Goal: Transaction & Acquisition: Purchase product/service

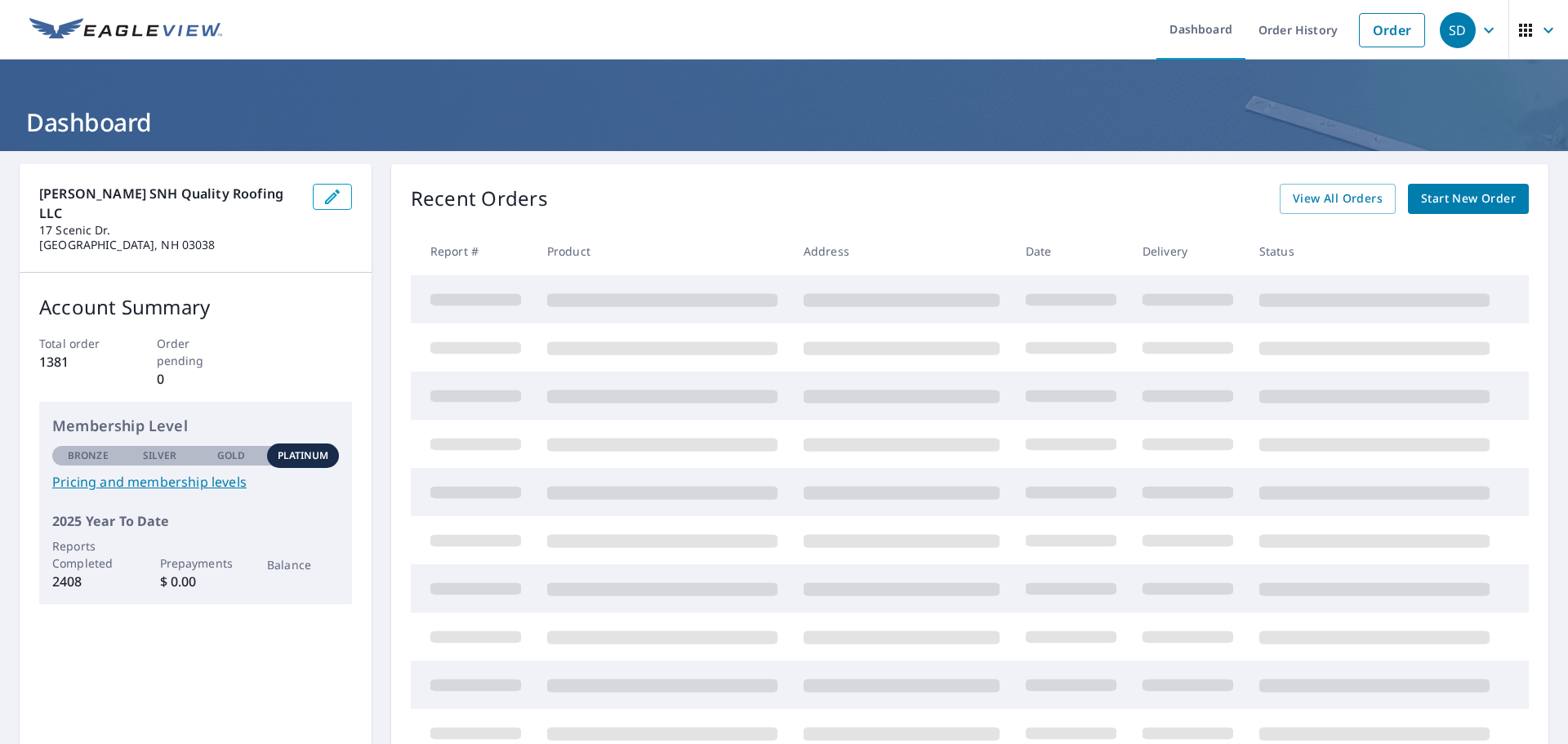
click at [1450, 196] on span "Start New Order" at bounding box center [1468, 199] width 95 height 21
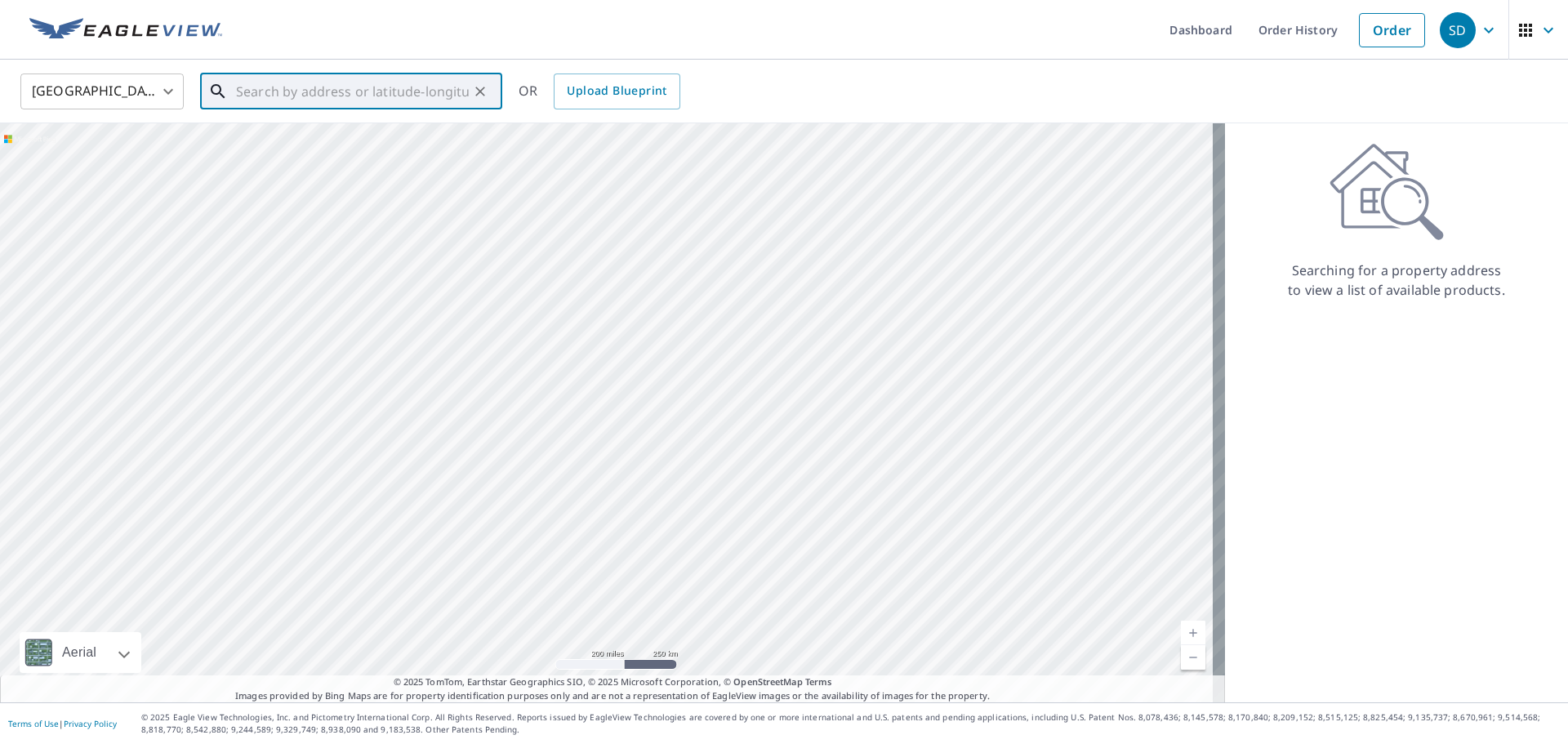
click at [265, 86] on input "text" at bounding box center [353, 91] width 233 height 46
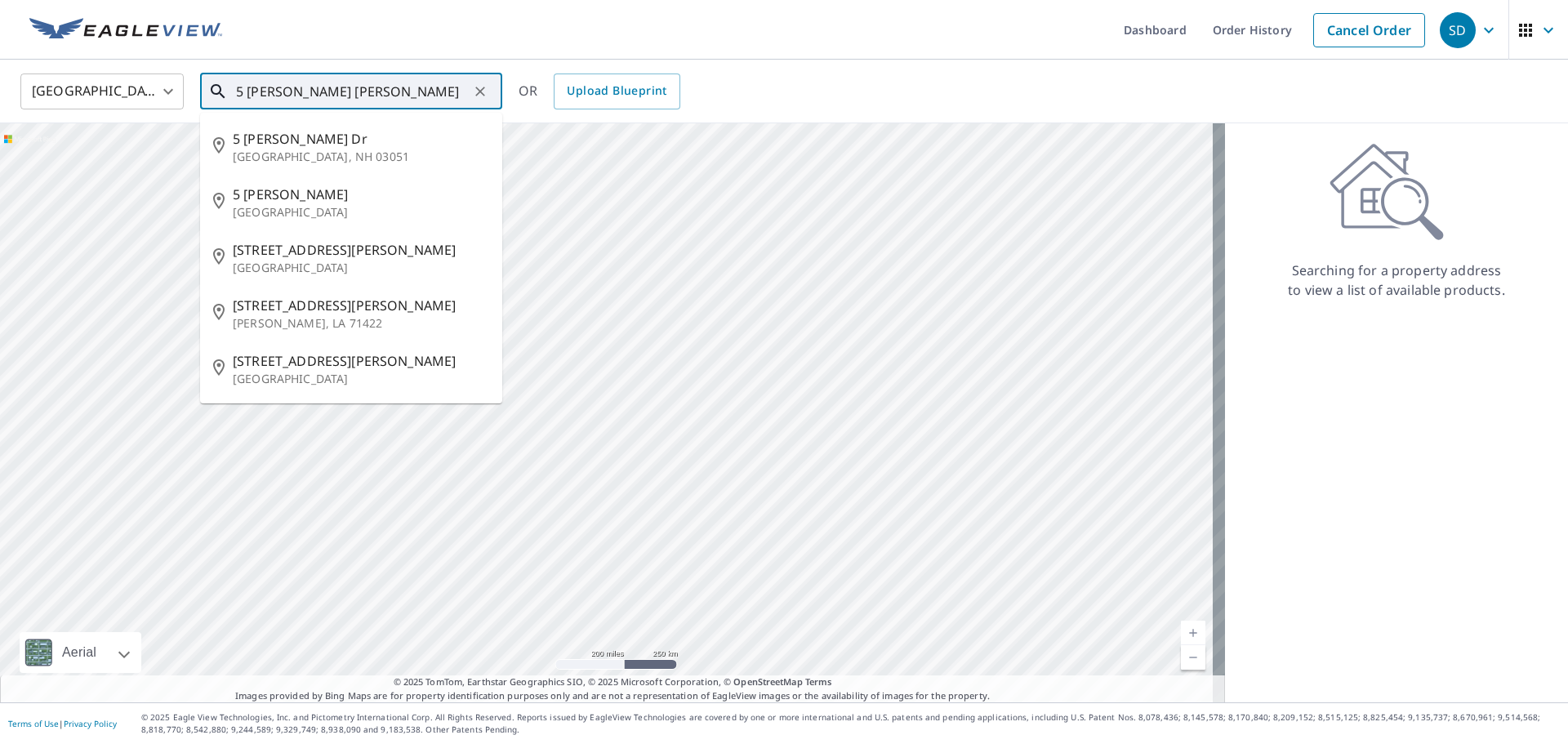
click at [427, 90] on input "5 [PERSON_NAME] [PERSON_NAME]" at bounding box center [353, 91] width 233 height 46
click at [241, 138] on span "5 [PERSON_NAME] Dr" at bounding box center [361, 139] width 256 height 20
type input "[STREET_ADDRESS][PERSON_NAME][PERSON_NAME]"
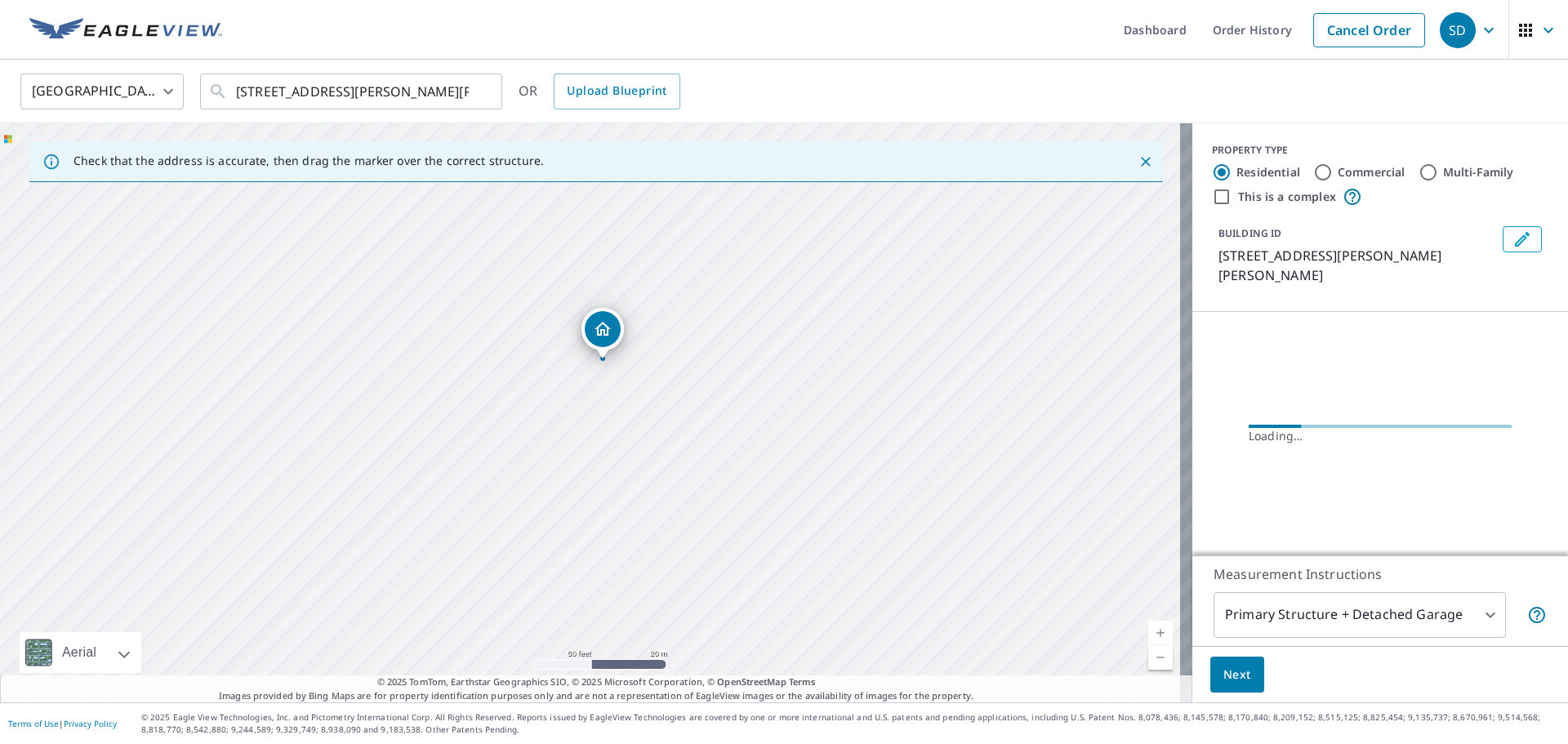
drag, startPoint x: 675, startPoint y: 253, endPoint x: 280, endPoint y: 782, distance: 660.2
click at [280, 743] on html "SD SD Dashboard Order History Cancel Order SD [GEOGRAPHIC_DATA] [GEOGRAPHIC_DAT…" at bounding box center [784, 372] width 1568 height 744
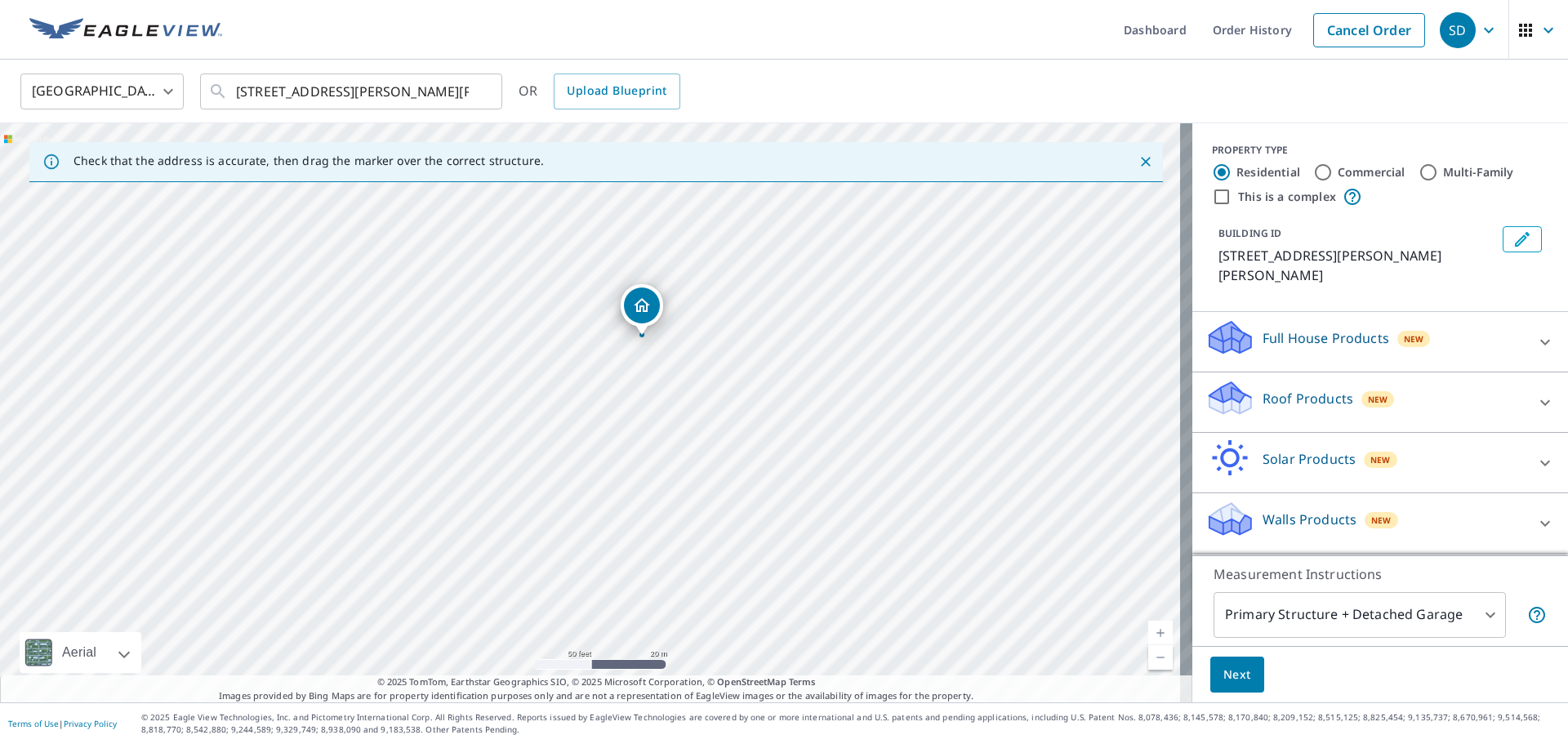
drag, startPoint x: 397, startPoint y: 392, endPoint x: 437, endPoint y: 641, distance: 252.2
click at [437, 641] on div "[STREET_ADDRESS][PERSON_NAME][PERSON_NAME]" at bounding box center [596, 412] width 1192 height 579
drag, startPoint x: 665, startPoint y: 313, endPoint x: 666, endPoint y: 355, distance: 42.0
click at [666, 355] on div "[STREET_ADDRESS][PERSON_NAME][PERSON_NAME]" at bounding box center [596, 412] width 1192 height 579
drag, startPoint x: 717, startPoint y: 556, endPoint x: 710, endPoint y: 423, distance: 133.2
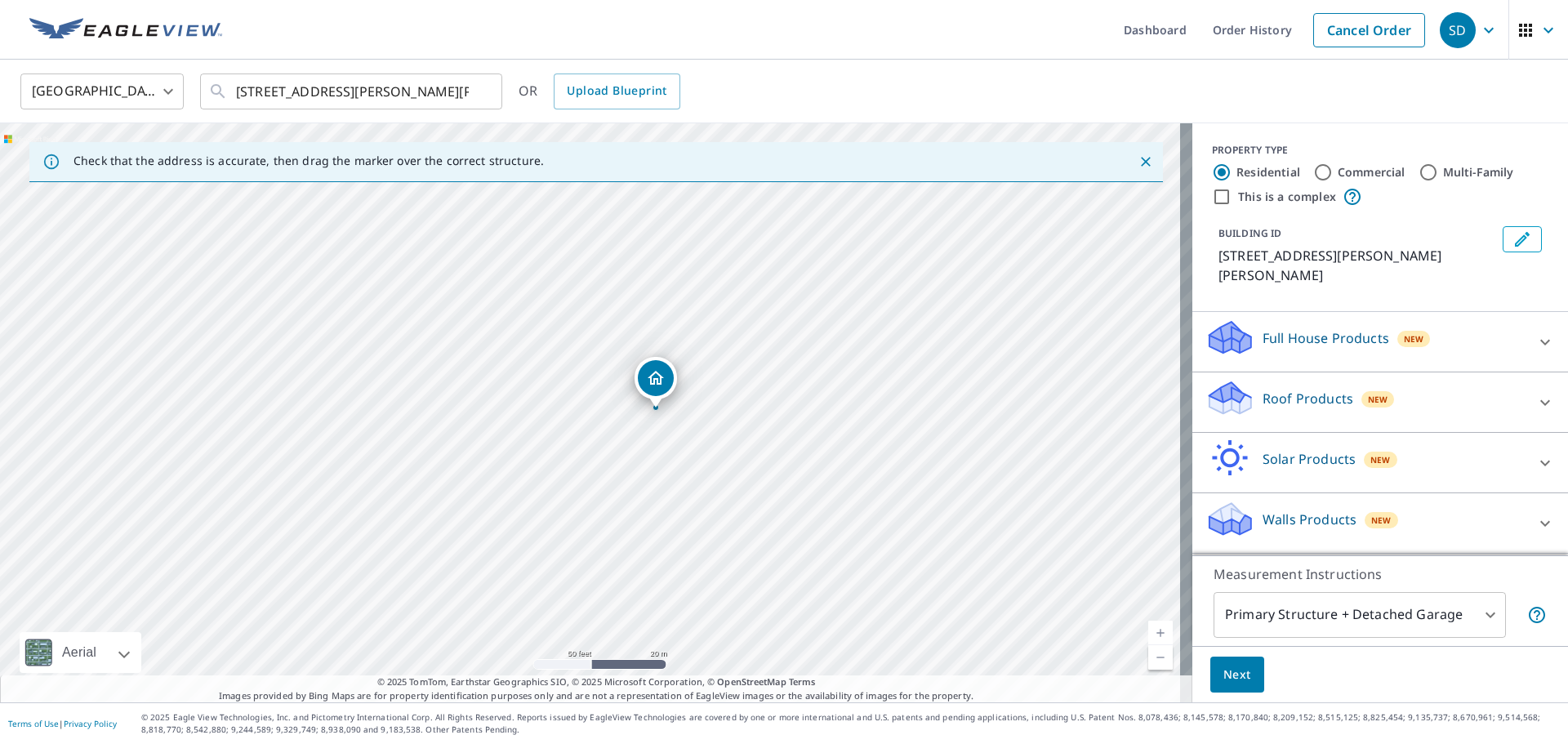
click at [710, 423] on div "[STREET_ADDRESS][PERSON_NAME][PERSON_NAME]" at bounding box center [596, 412] width 1192 height 579
drag, startPoint x: 660, startPoint y: 372, endPoint x: 592, endPoint y: 416, distance: 81.0
click at [1304, 328] on p "Full House Products" at bounding box center [1326, 338] width 126 height 20
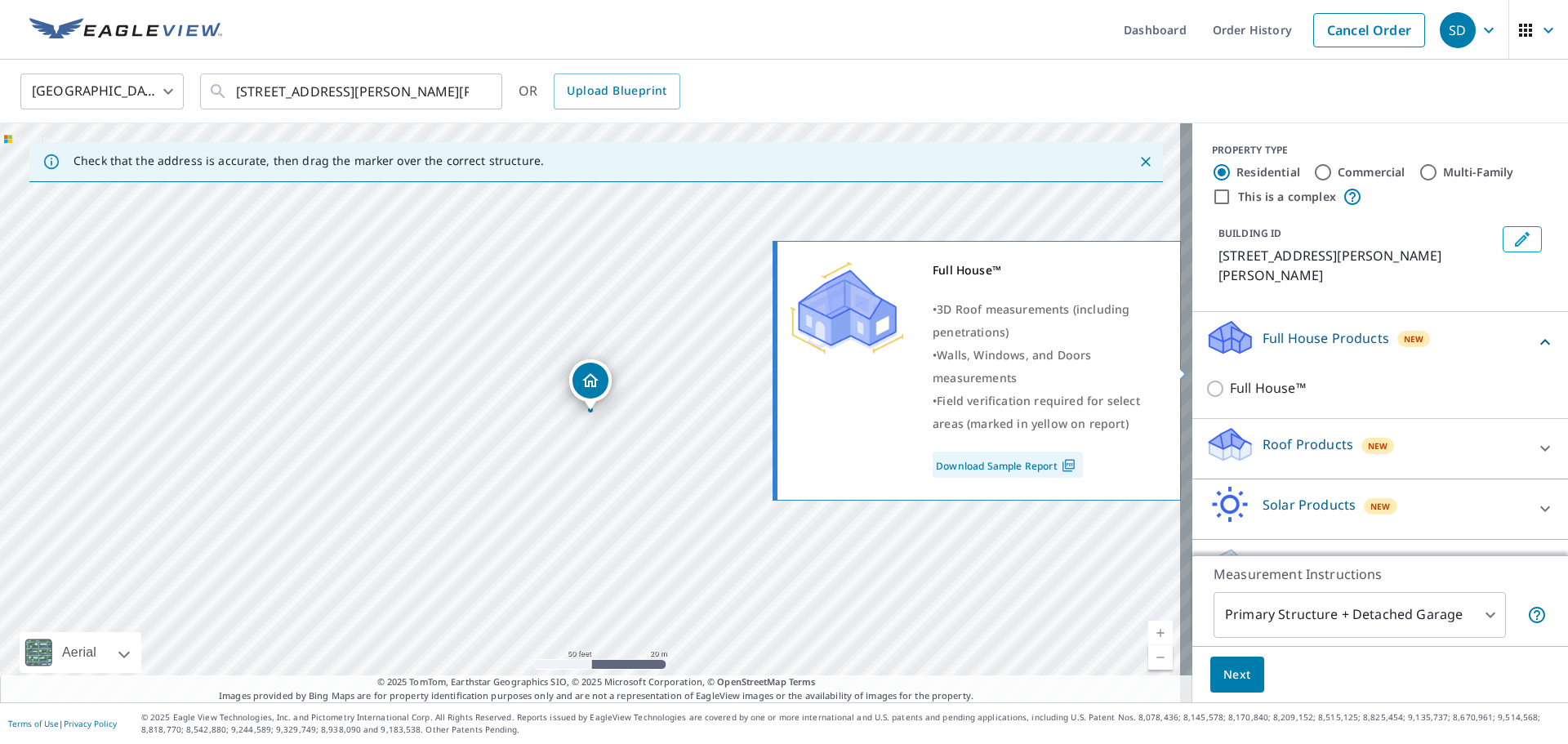
click at [1248, 378] on p "Full House™" at bounding box center [1267, 388] width 76 height 21
click at [1230, 379] on input "Full House™" at bounding box center [1217, 389] width 24 height 20
checkbox input "true"
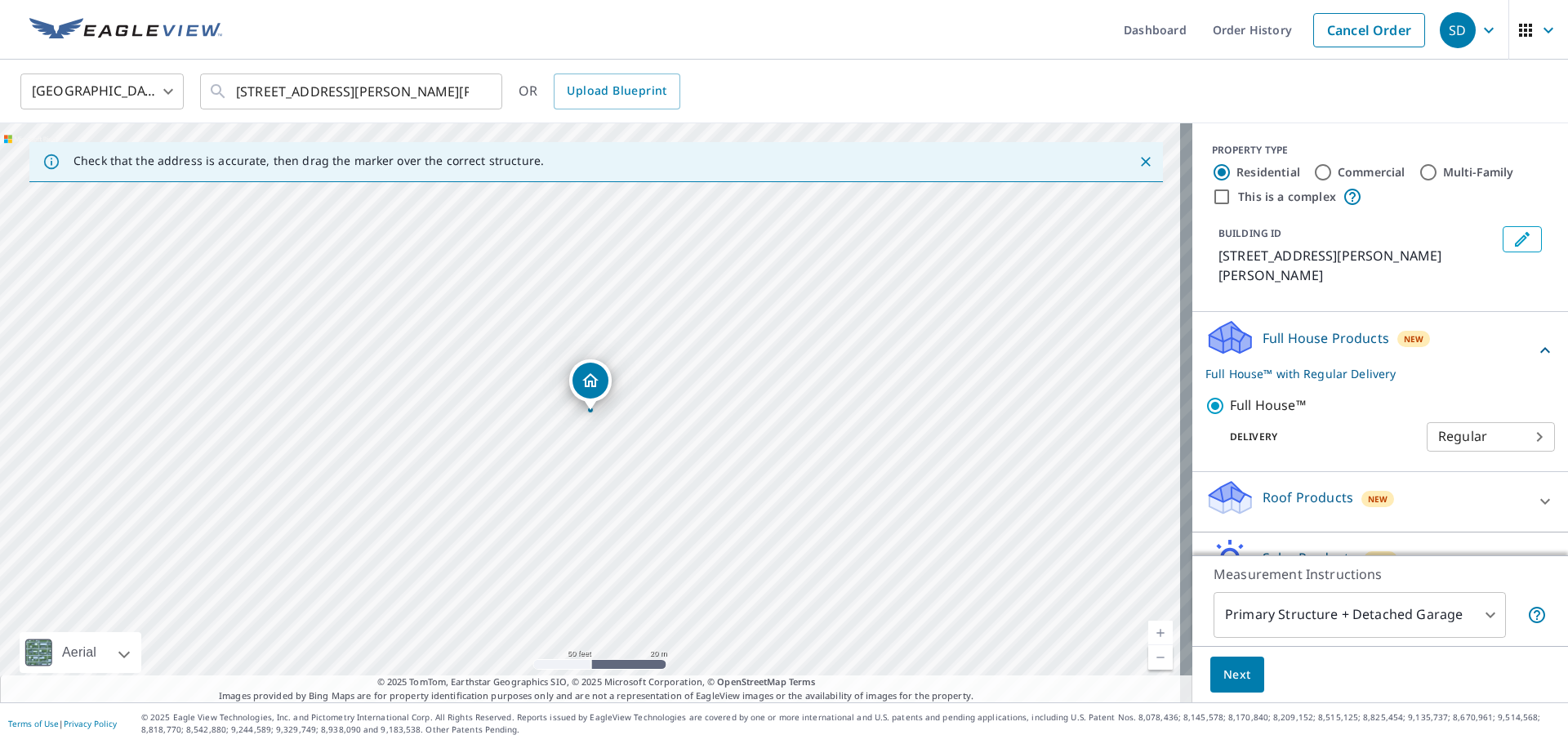
click at [1320, 430] on p "Delivery" at bounding box center [1316, 437] width 221 height 15
click at [1316, 487] on p "Roof Products" at bounding box center [1308, 497] width 91 height 20
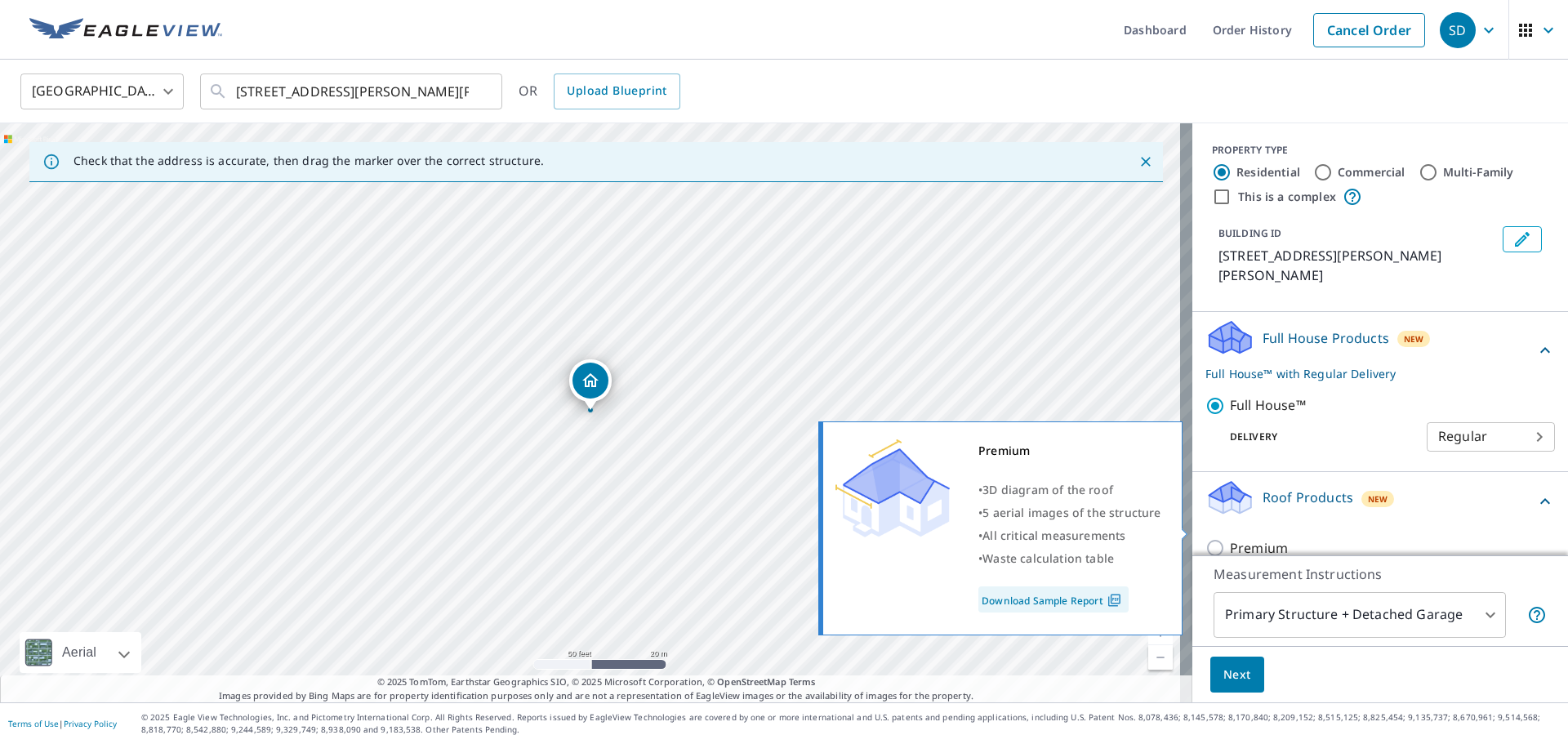
click at [1268, 538] on p "Premium" at bounding box center [1259, 548] width 58 height 21
click at [1230, 538] on input "Premium" at bounding box center [1217, 548] width 24 height 20
checkbox input "true"
checkbox input "false"
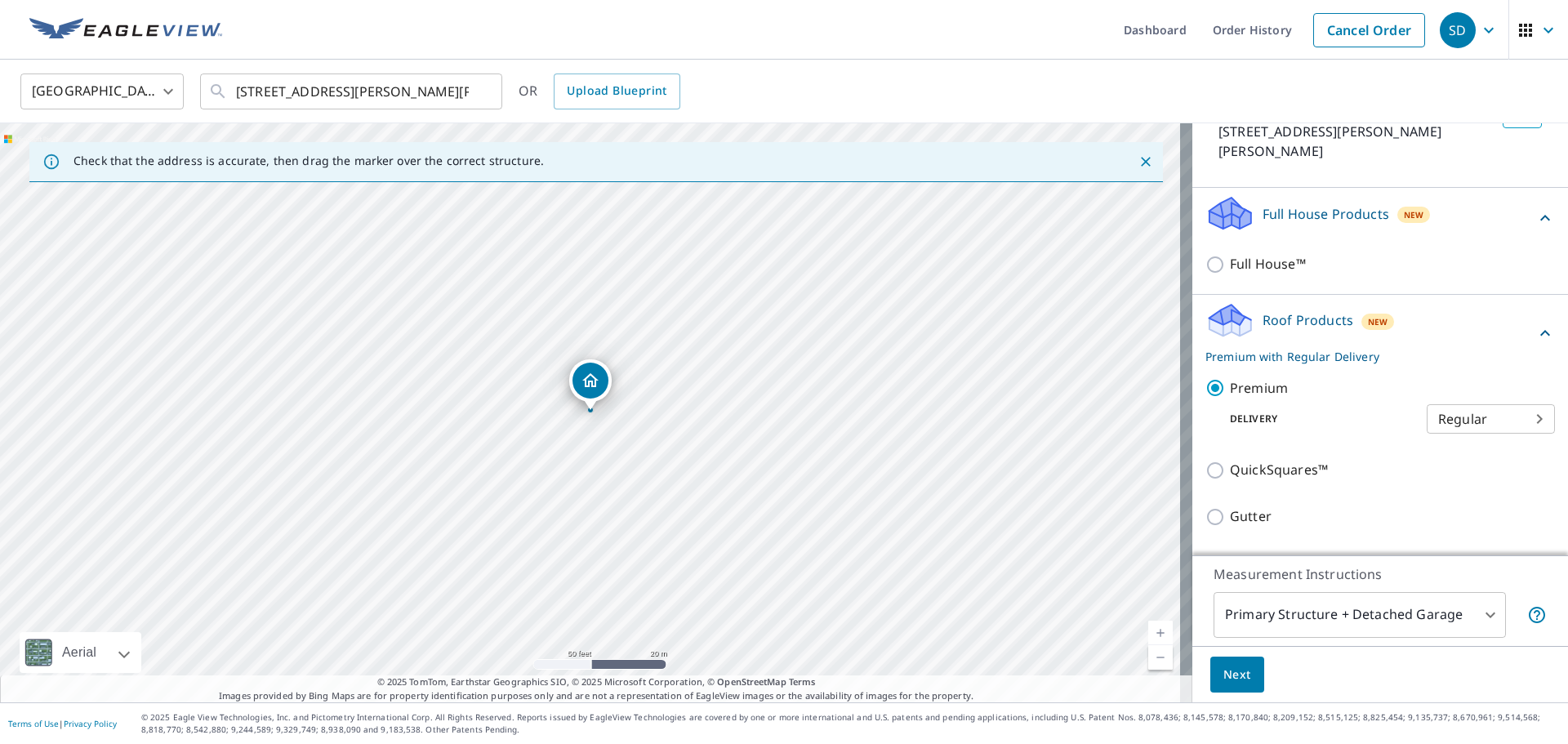
scroll to position [163, 0]
